Goal: Transaction & Acquisition: Purchase product/service

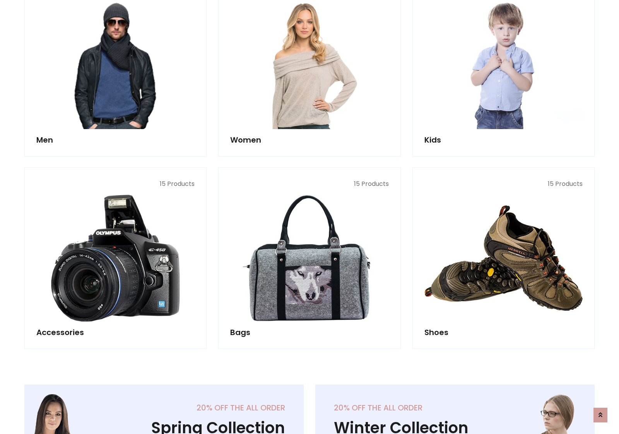
scroll to position [561, 0]
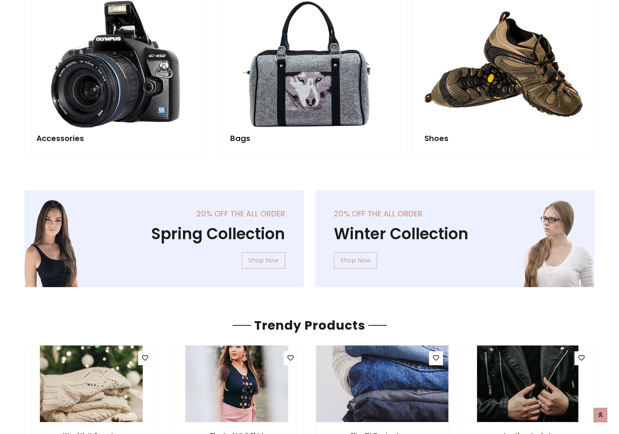
click at [309, 236] on div "20% off the all order Winter Collection Shop Now" at bounding box center [454, 245] width 291 height 109
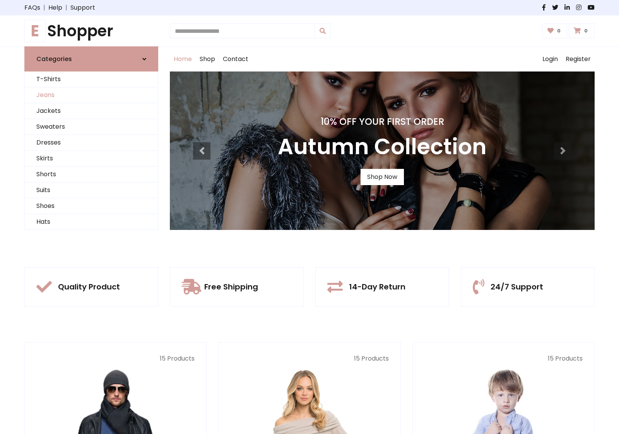
click at [91, 95] on link "Jeans" at bounding box center [91, 95] width 133 height 16
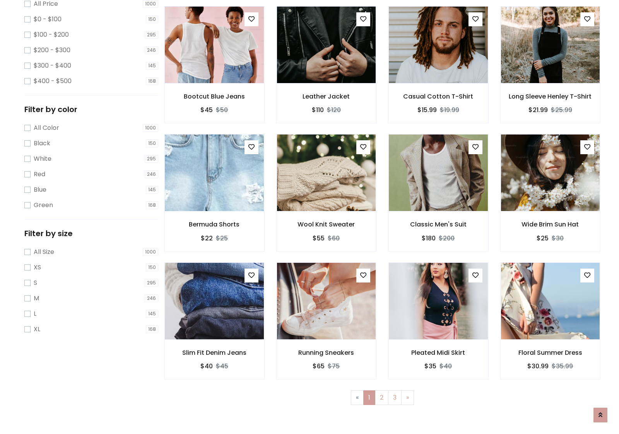
scroll to position [244, 0]
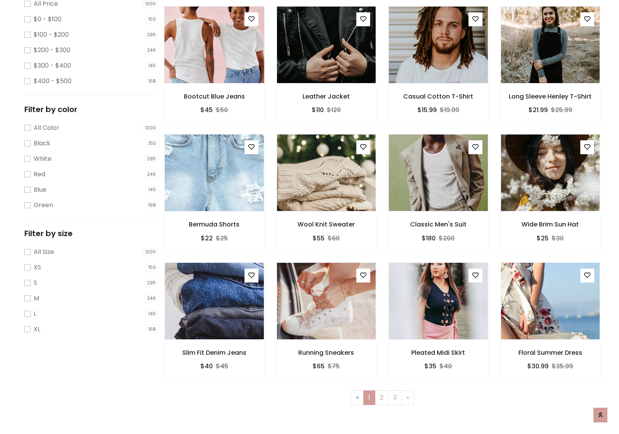
click at [214, 78] on img at bounding box center [214, 45] width 119 height 186
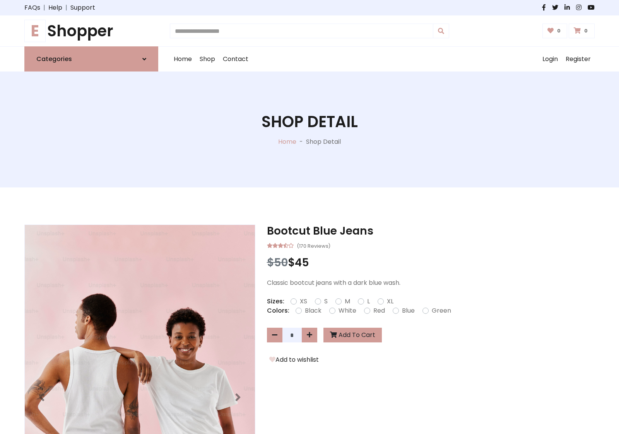
scroll to position [83, 0]
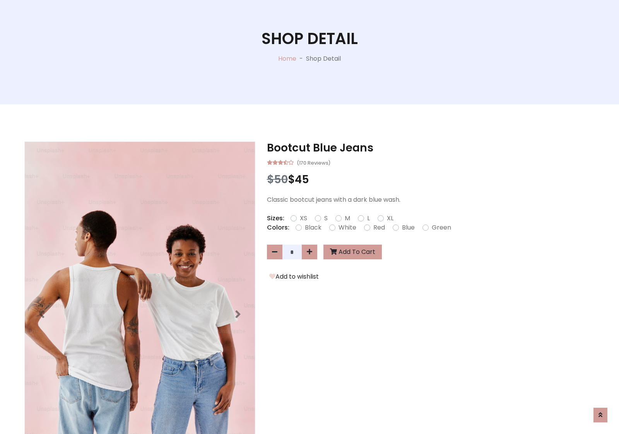
click at [378, 227] on label "Red" at bounding box center [379, 227] width 12 height 9
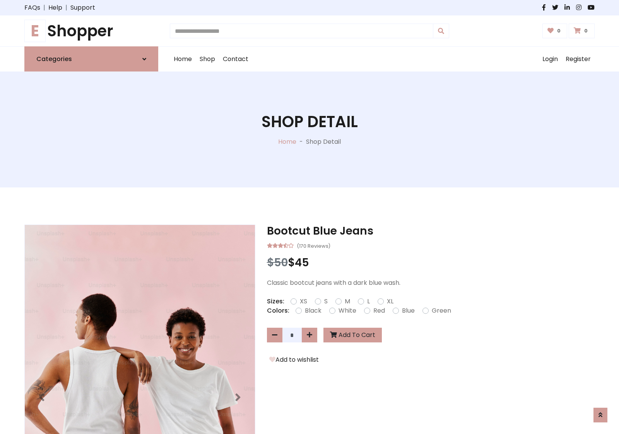
scroll to position [83, 0]
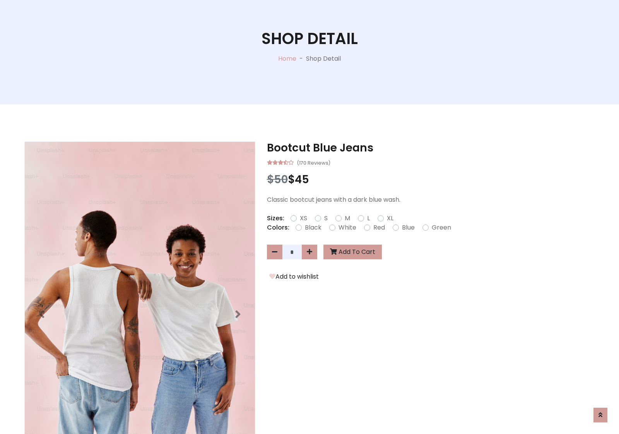
click at [309, 217] on form "XS S M L XL" at bounding box center [344, 218] width 109 height 9
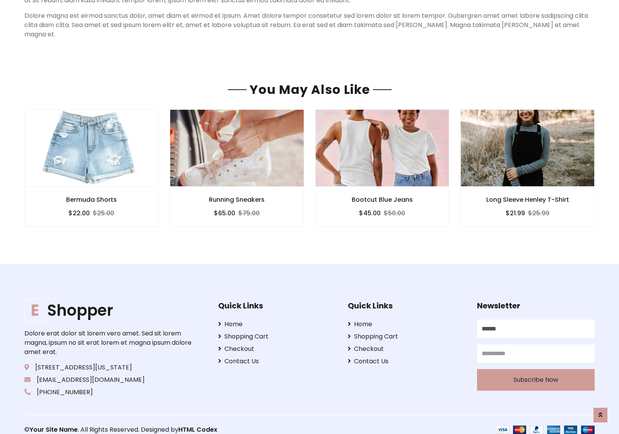
scroll to position [663, 0]
type input "******"
type input "**********"
click at [535, 371] on button "Subscribe Now" at bounding box center [536, 381] width 118 height 22
